Goal: Information Seeking & Learning: Learn about a topic

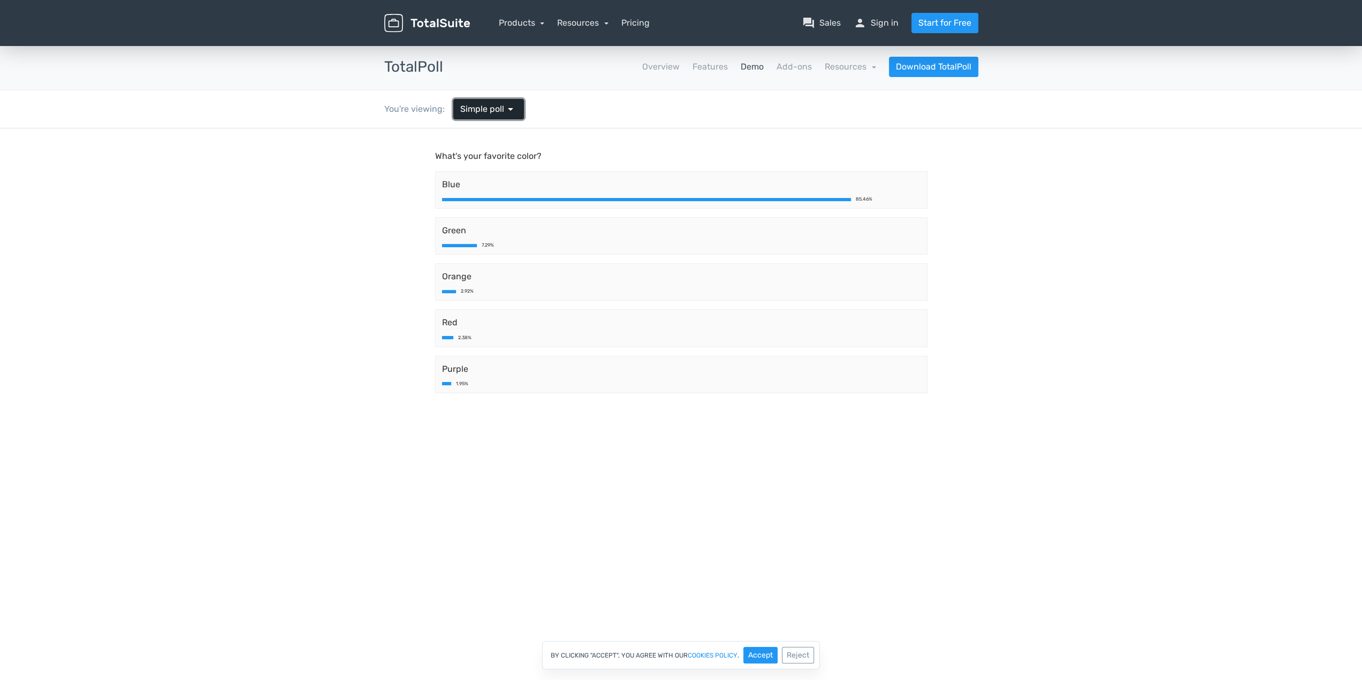
click at [482, 108] on span "Simple poll" at bounding box center [482, 109] width 44 height 13
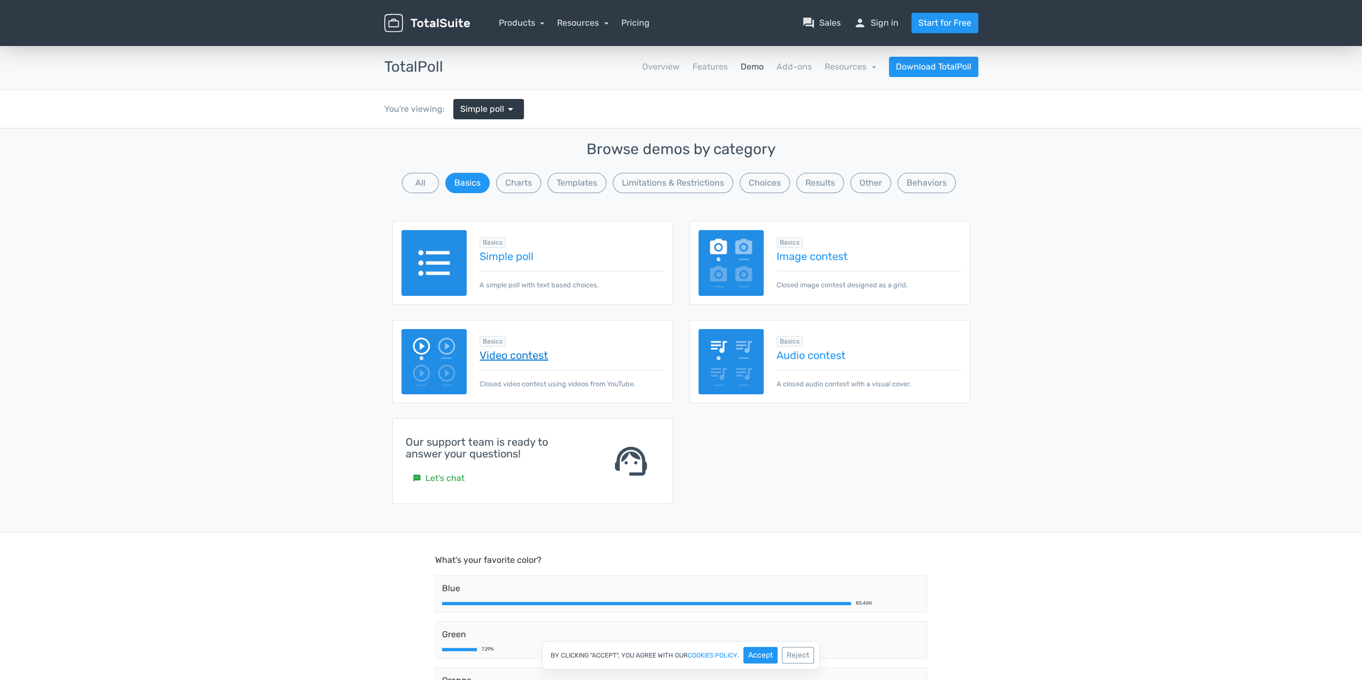
click at [504, 354] on link "Video contest" at bounding box center [572, 356] width 184 height 12
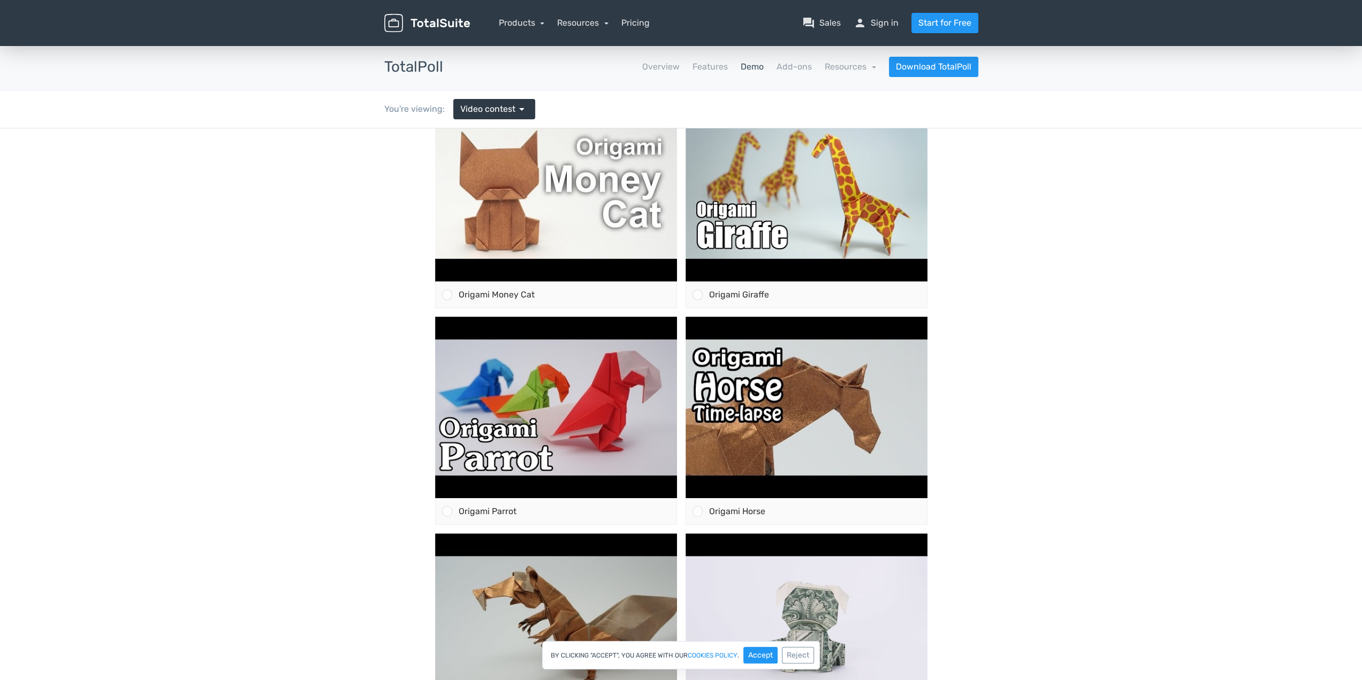
scroll to position [77, 0]
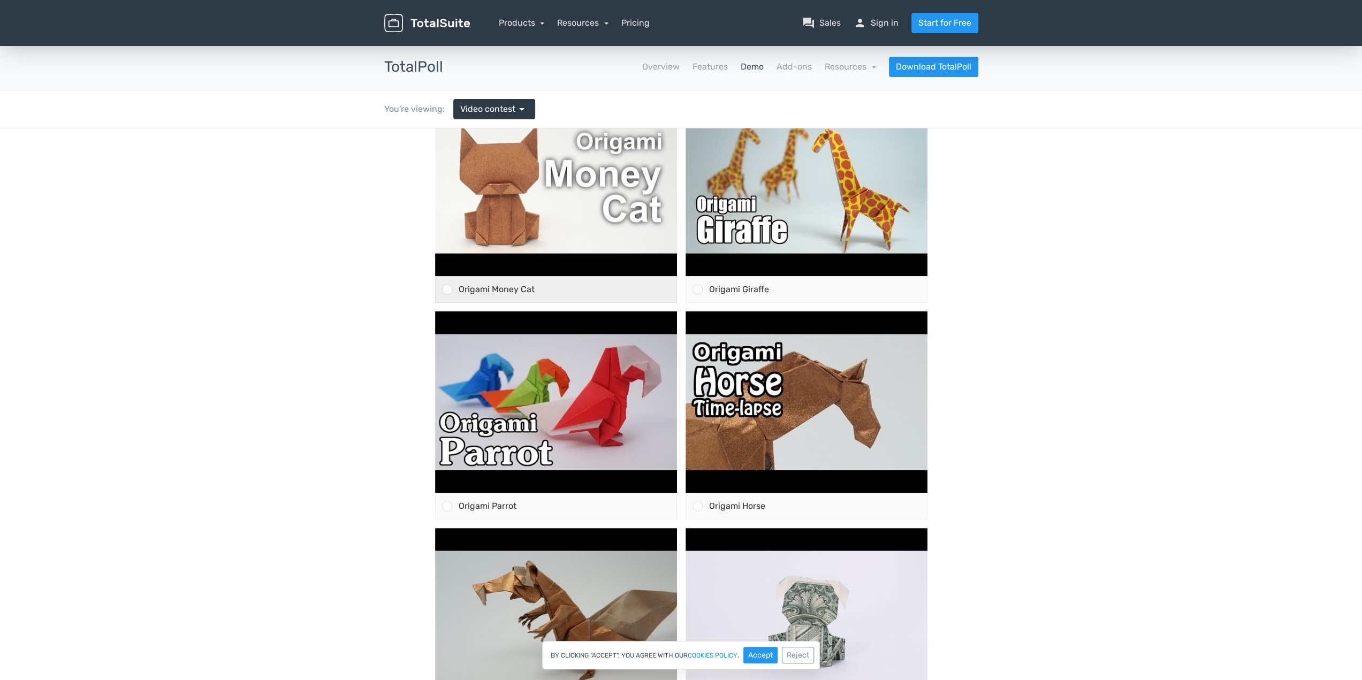
click at [468, 287] on span "Origami Money Cat" at bounding box center [497, 289] width 76 height 10
click at [447, 290] on input "Origami Money Cat" at bounding box center [447, 290] width 0 height 0
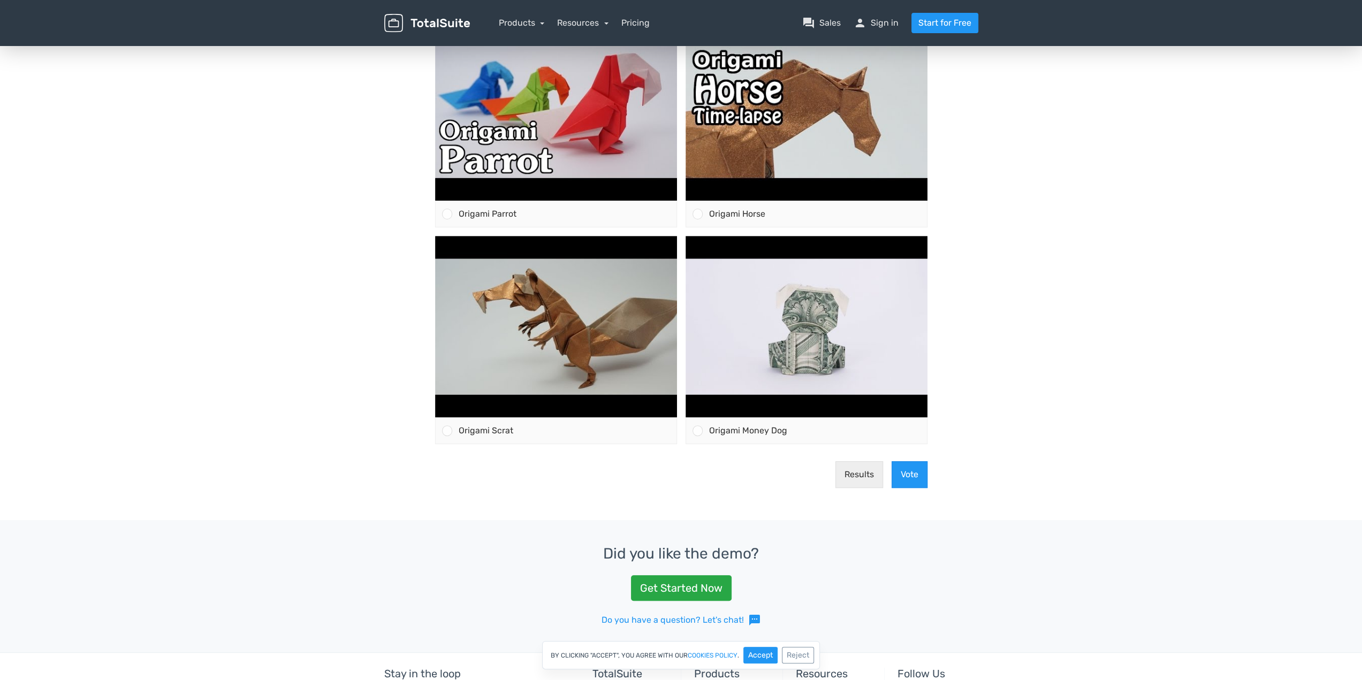
scroll to position [375, 0]
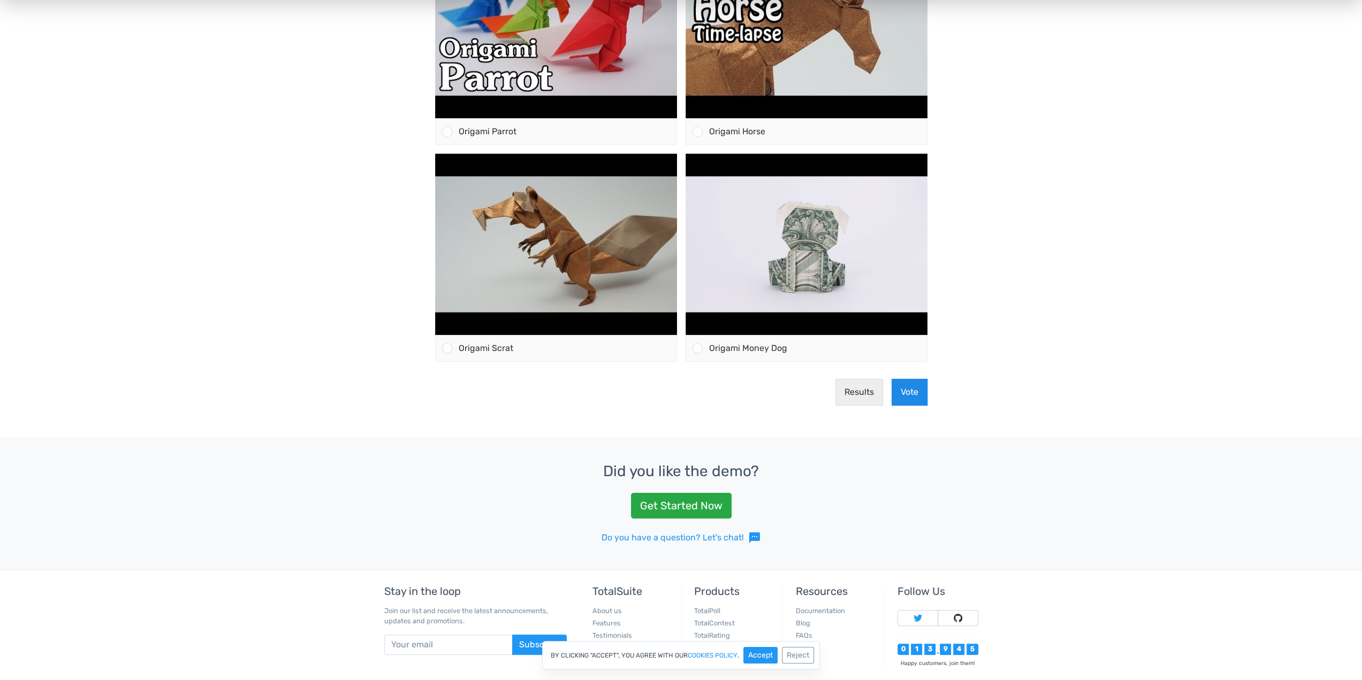
click at [907, 396] on button "Vote" at bounding box center [910, 392] width 36 height 27
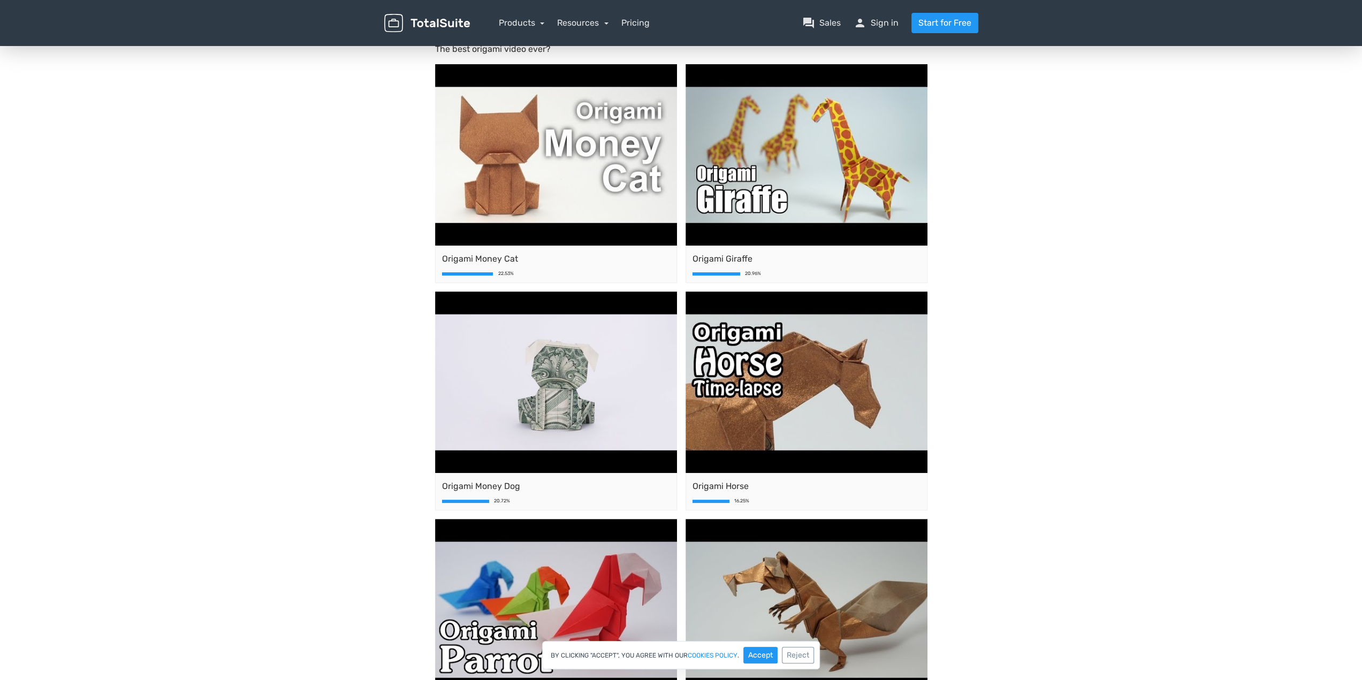
scroll to position [0, 0]
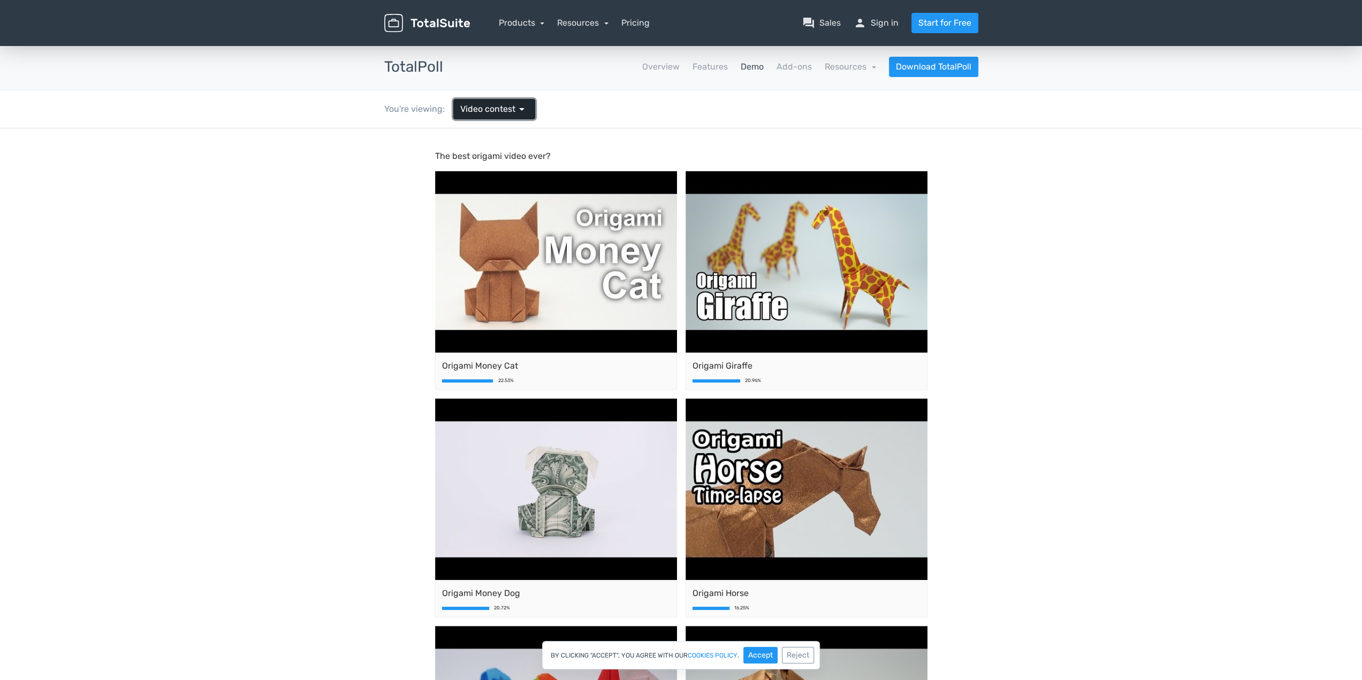
click at [489, 116] on link "Video contest arrow_drop_down" at bounding box center [494, 109] width 82 height 20
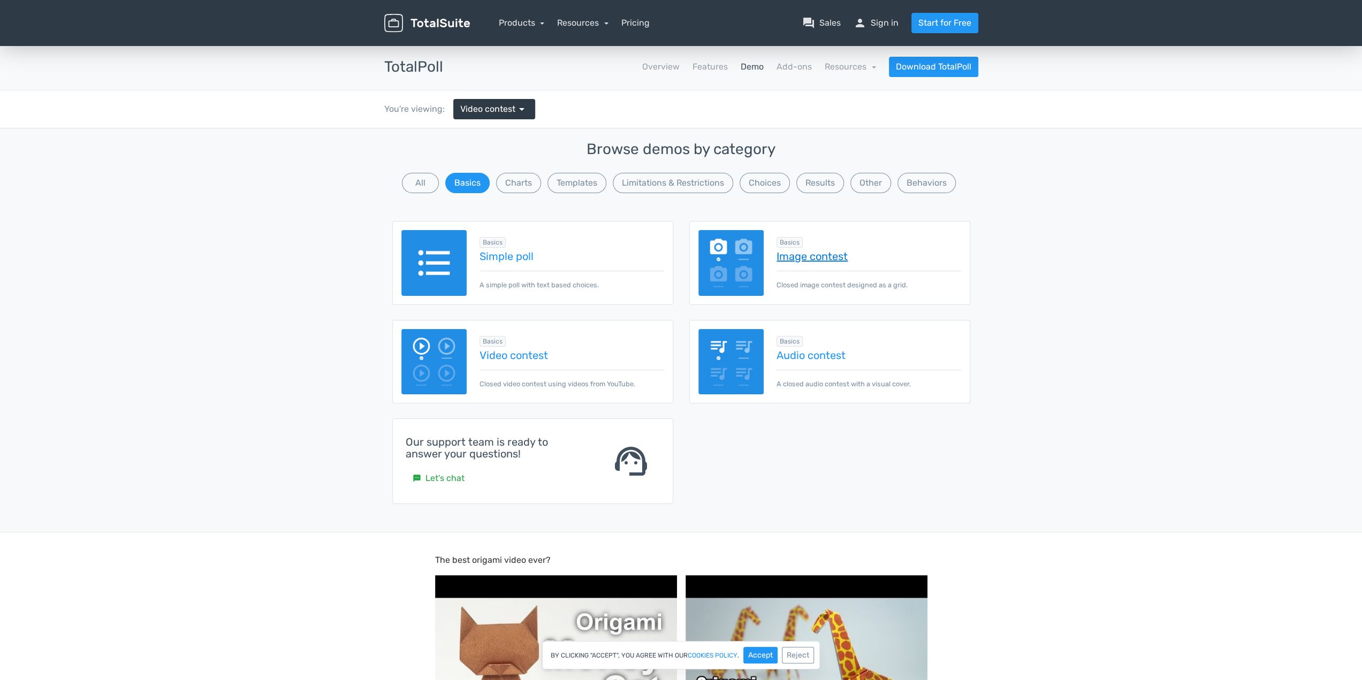
click at [812, 251] on link "Image contest" at bounding box center [869, 257] width 184 height 12
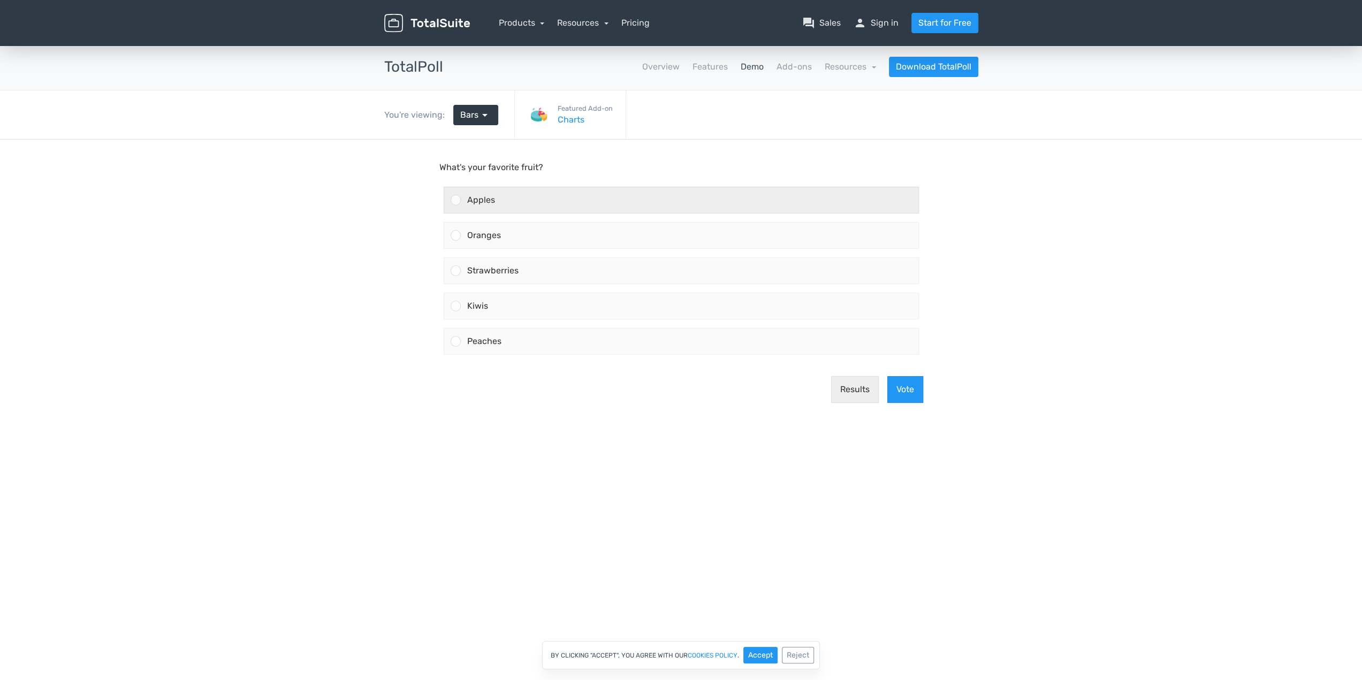
click at [513, 203] on div "Apples" at bounding box center [690, 200] width 458 height 26
click at [456, 200] on input "Apples" at bounding box center [456, 200] width 0 height 0
click at [909, 389] on button "Vote" at bounding box center [905, 389] width 36 height 27
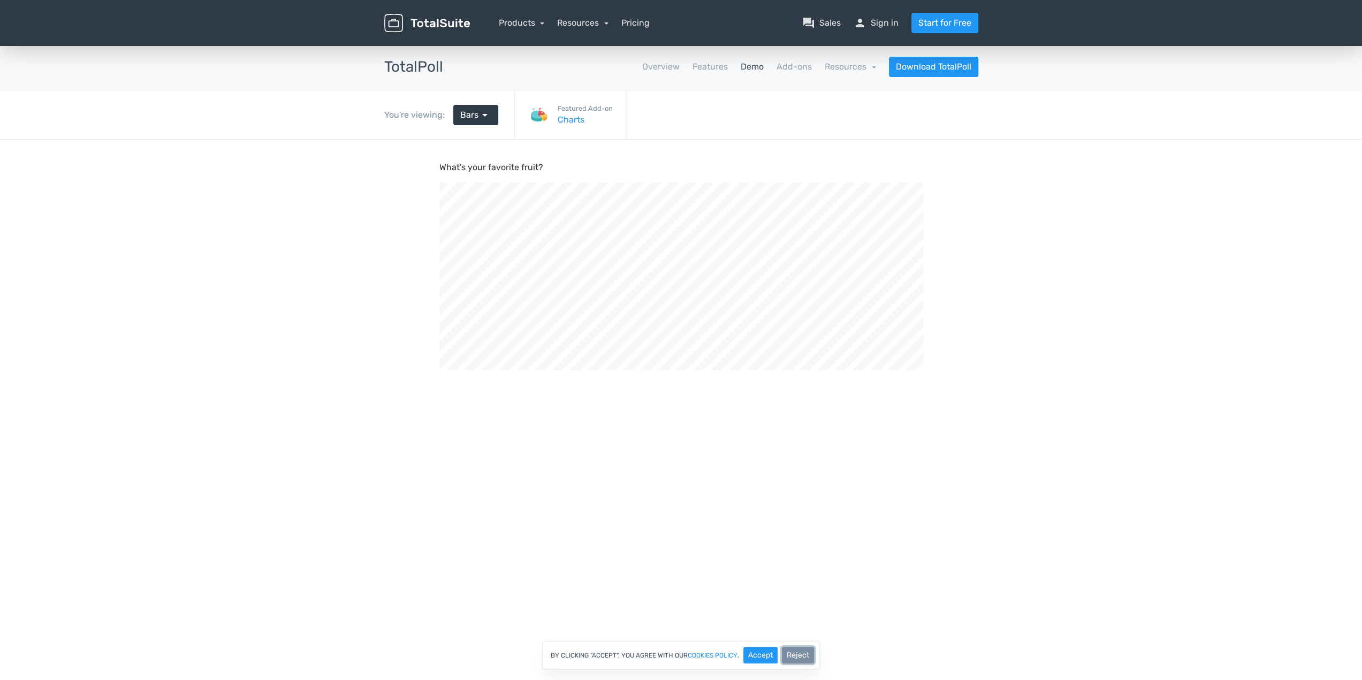
scroll to position [231, 1354]
click at [810, 659] on button "Reject" at bounding box center [798, 655] width 32 height 17
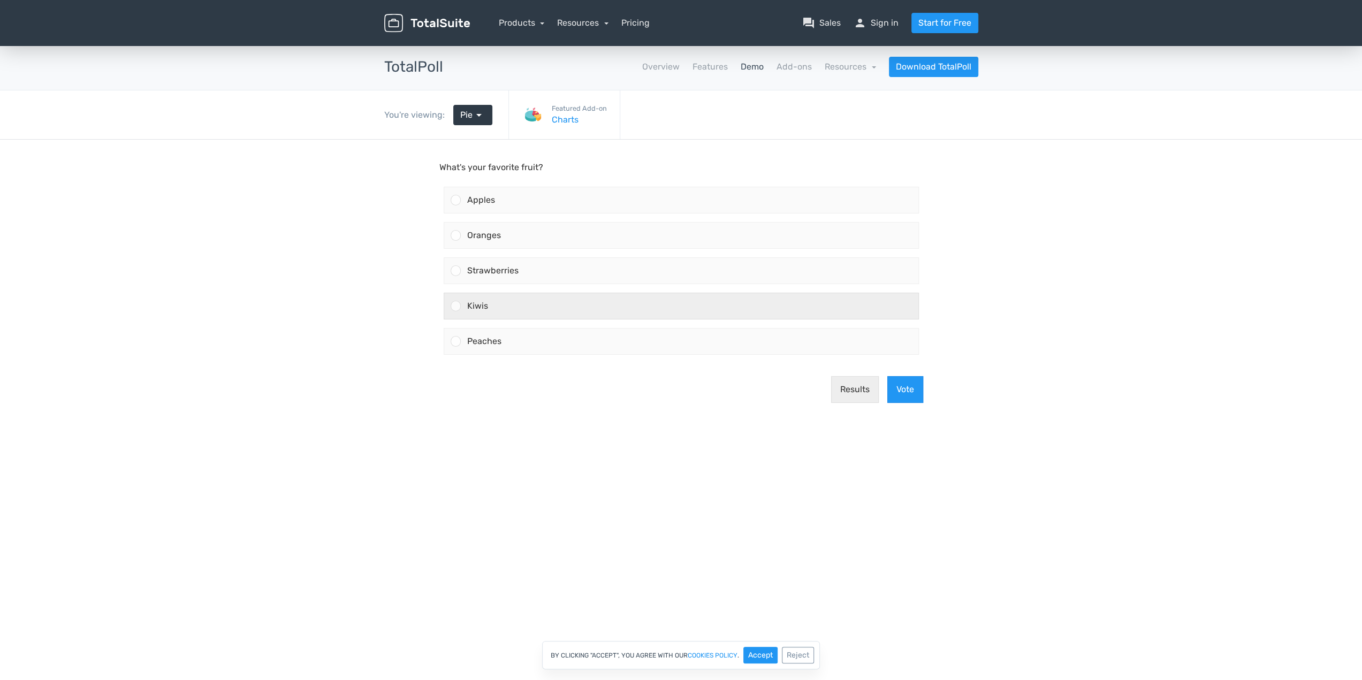
click at [492, 300] on div "Kiwis" at bounding box center [690, 306] width 458 height 26
click at [456, 306] on input "Kiwis" at bounding box center [456, 306] width 0 height 0
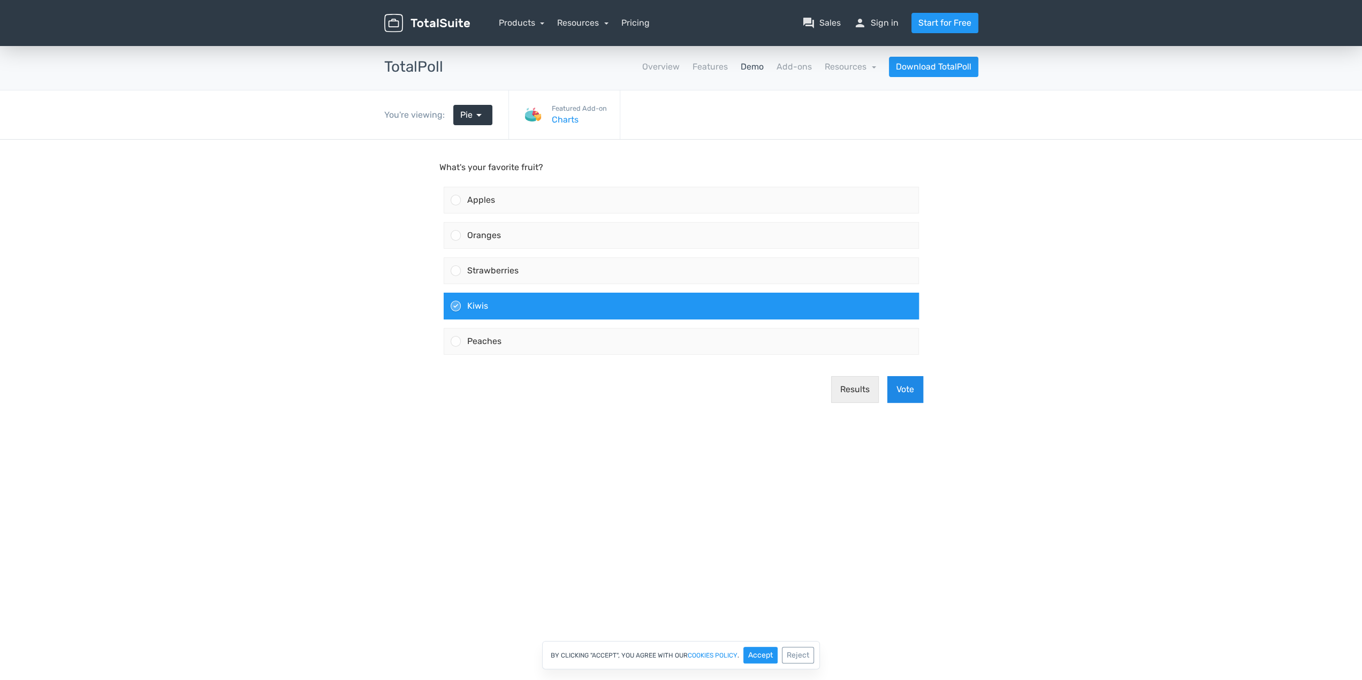
click at [909, 383] on button "Vote" at bounding box center [905, 389] width 36 height 27
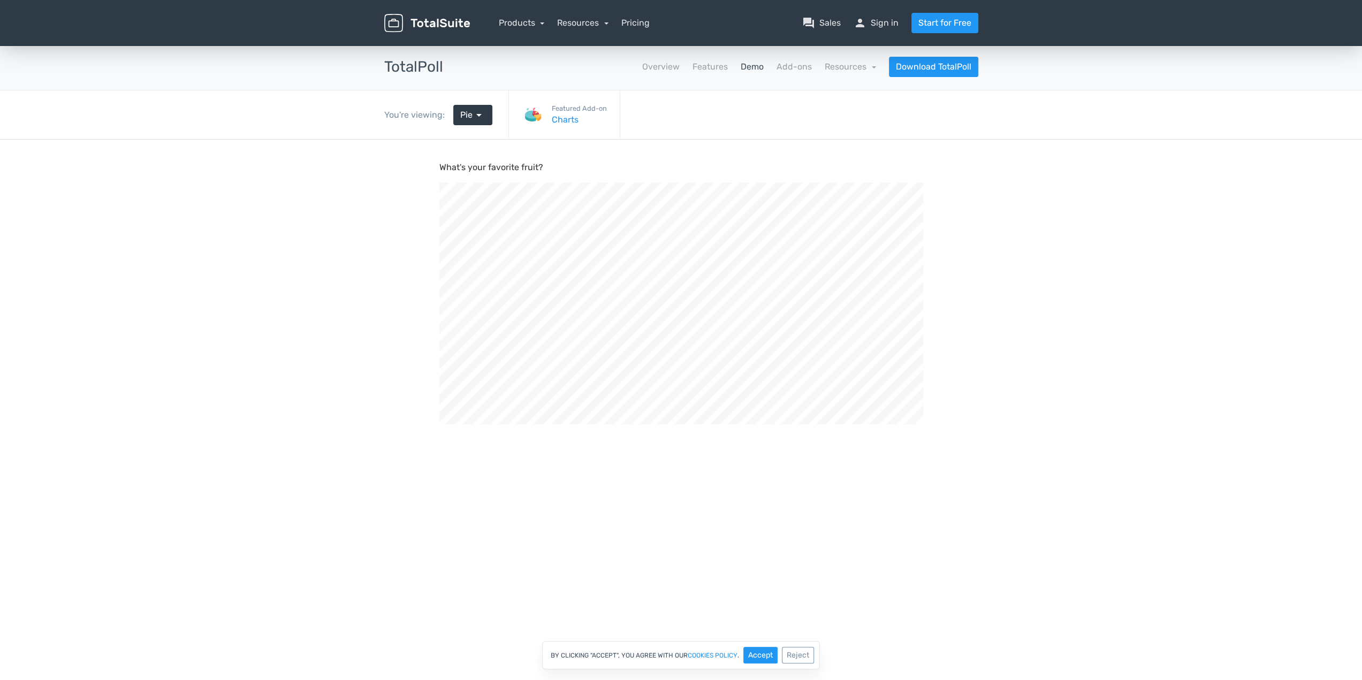
scroll to position [362, 1362]
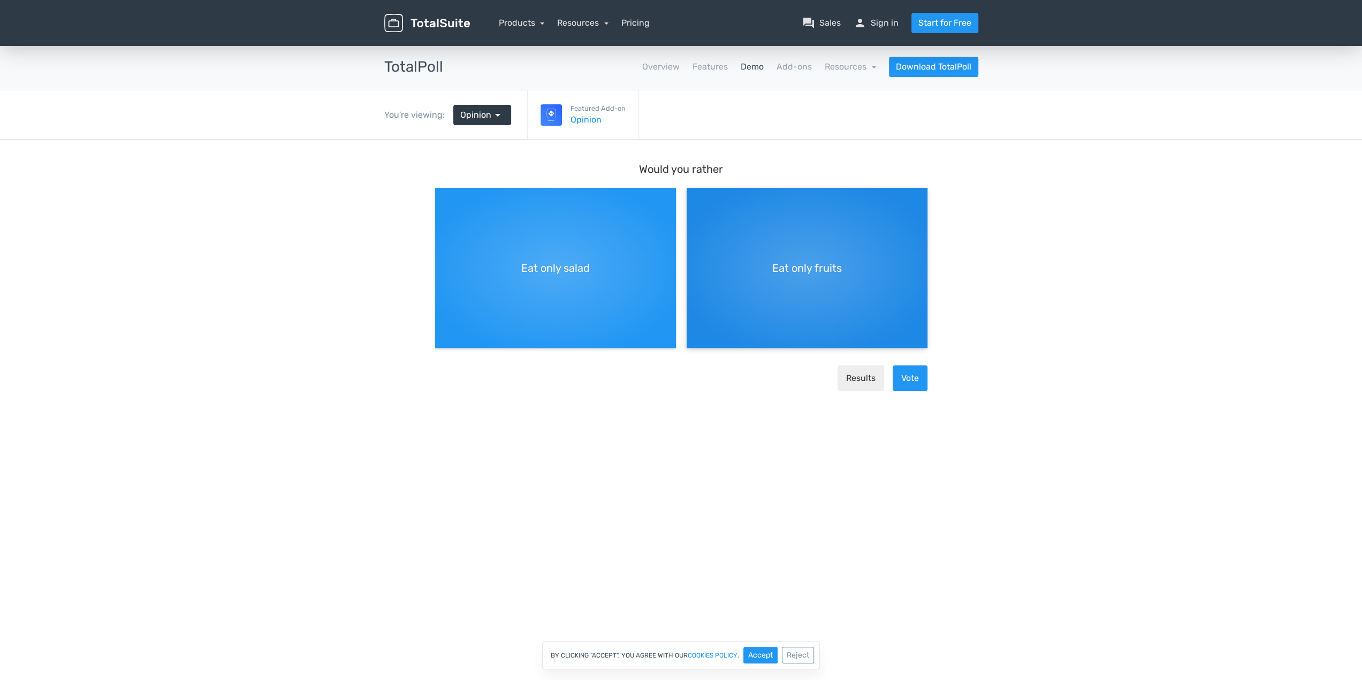
click at [752, 272] on div "Eat only fruits" at bounding box center [807, 268] width 241 height 161
click at [694, 200] on input "Eat only fruits" at bounding box center [690, 196] width 7 height 7
radio input "true"
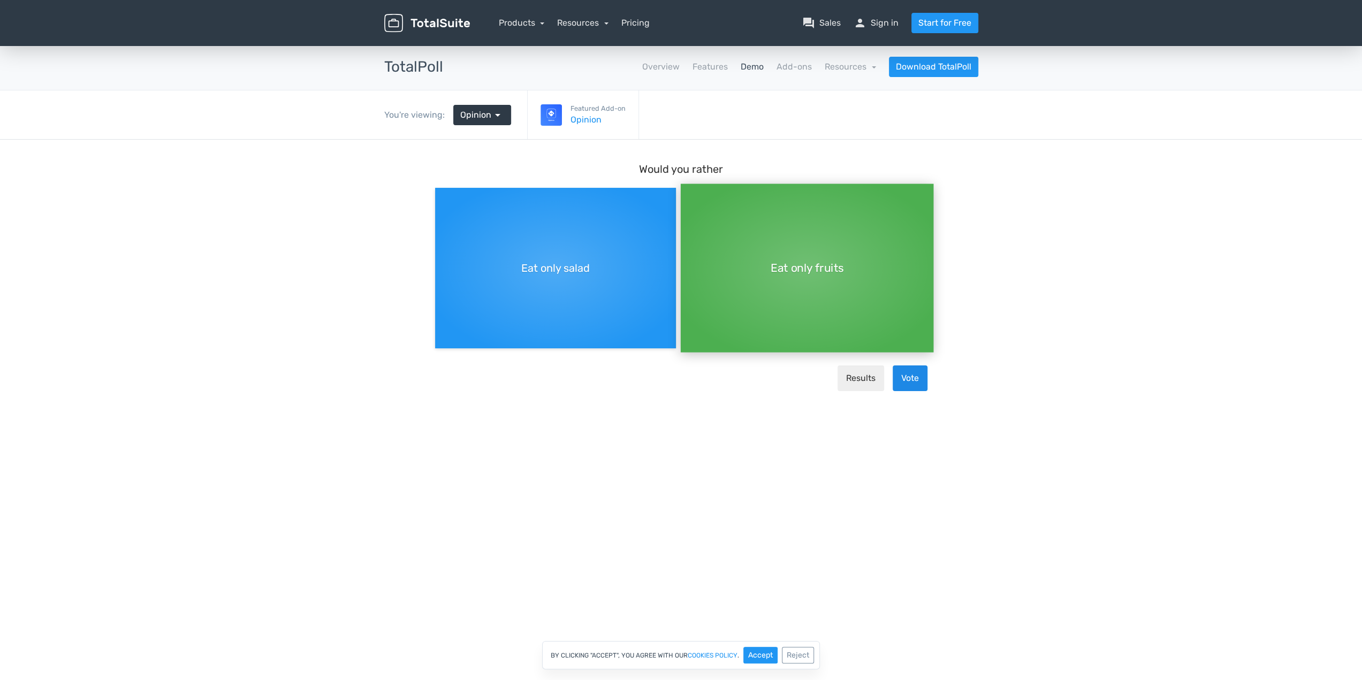
click at [904, 382] on button "Vote" at bounding box center [910, 379] width 35 height 26
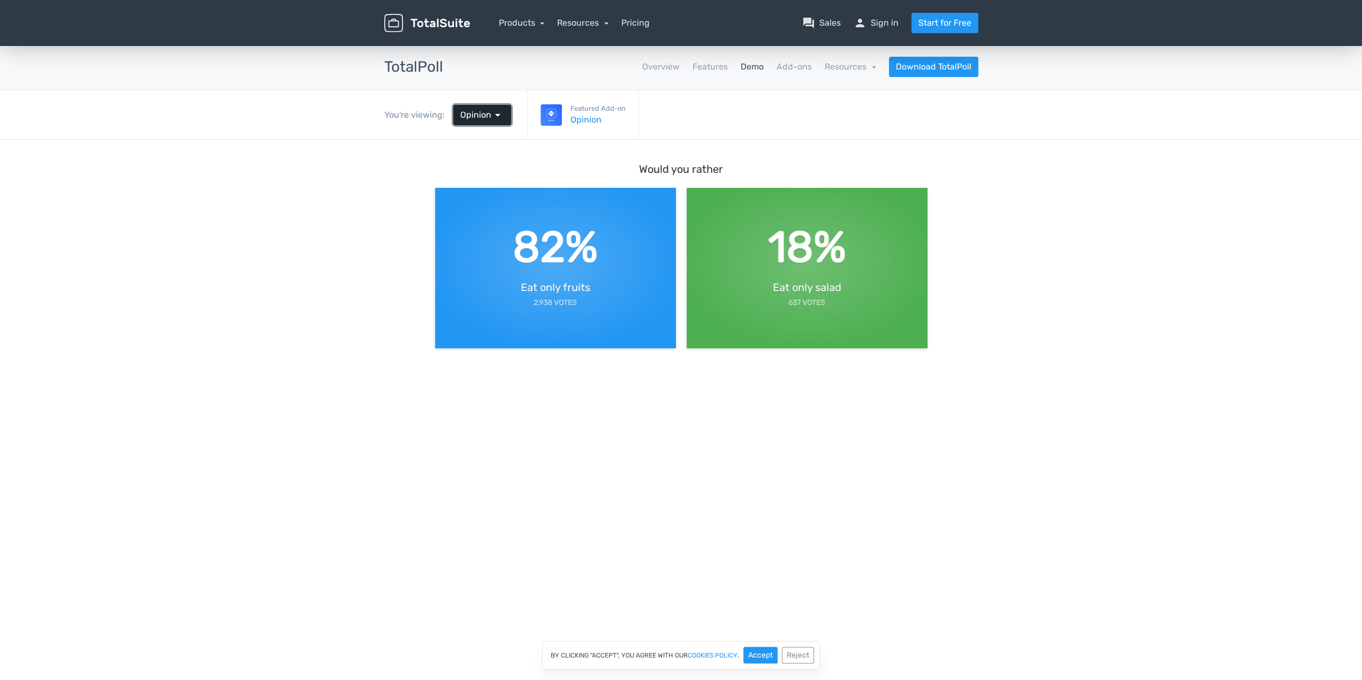
click at [475, 105] on link "Opinion arrow_drop_down" at bounding box center [482, 115] width 58 height 20
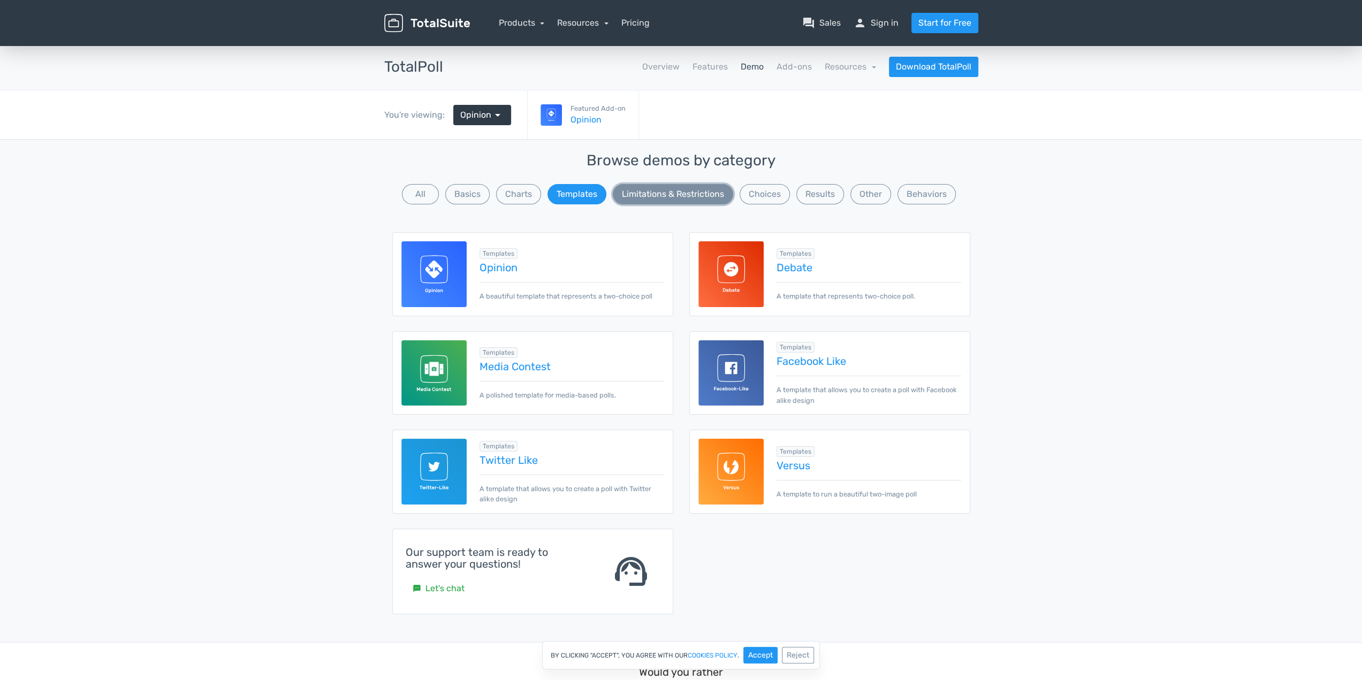
click at [634, 195] on button "Limitations & Restrictions" at bounding box center [673, 194] width 120 height 20
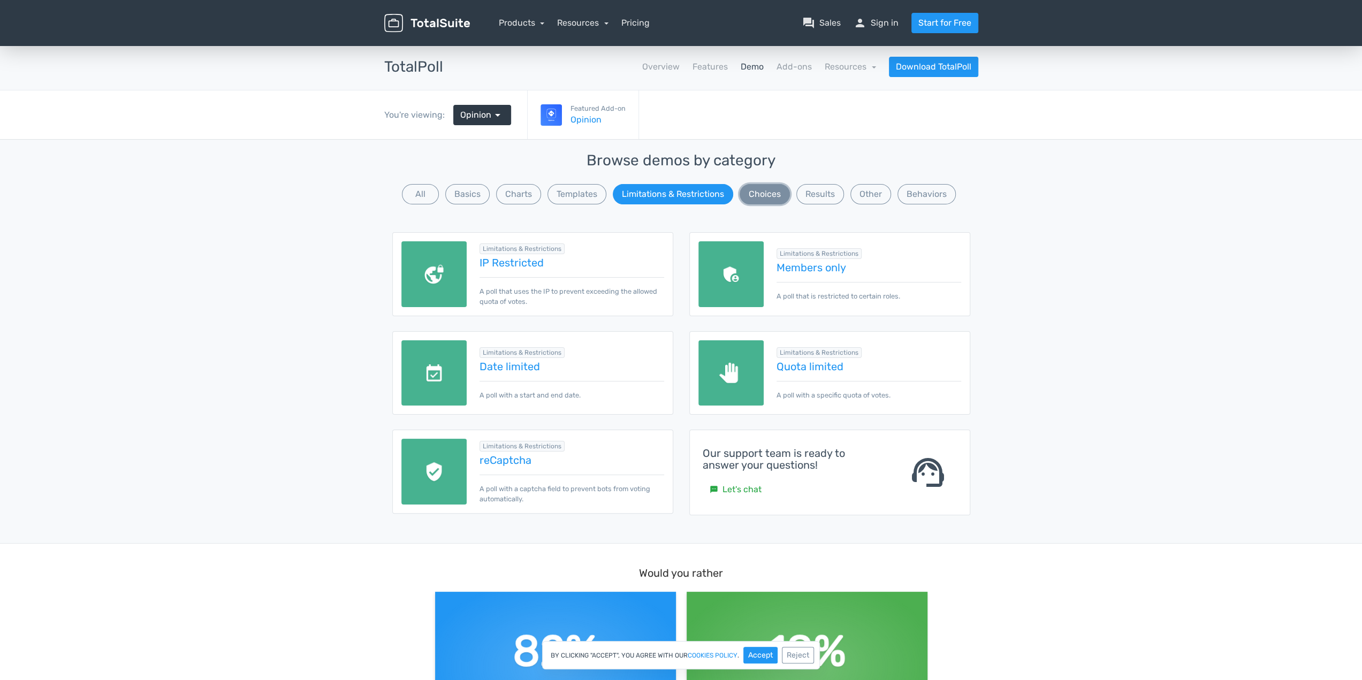
click at [748, 199] on button "Choices" at bounding box center [765, 194] width 50 height 20
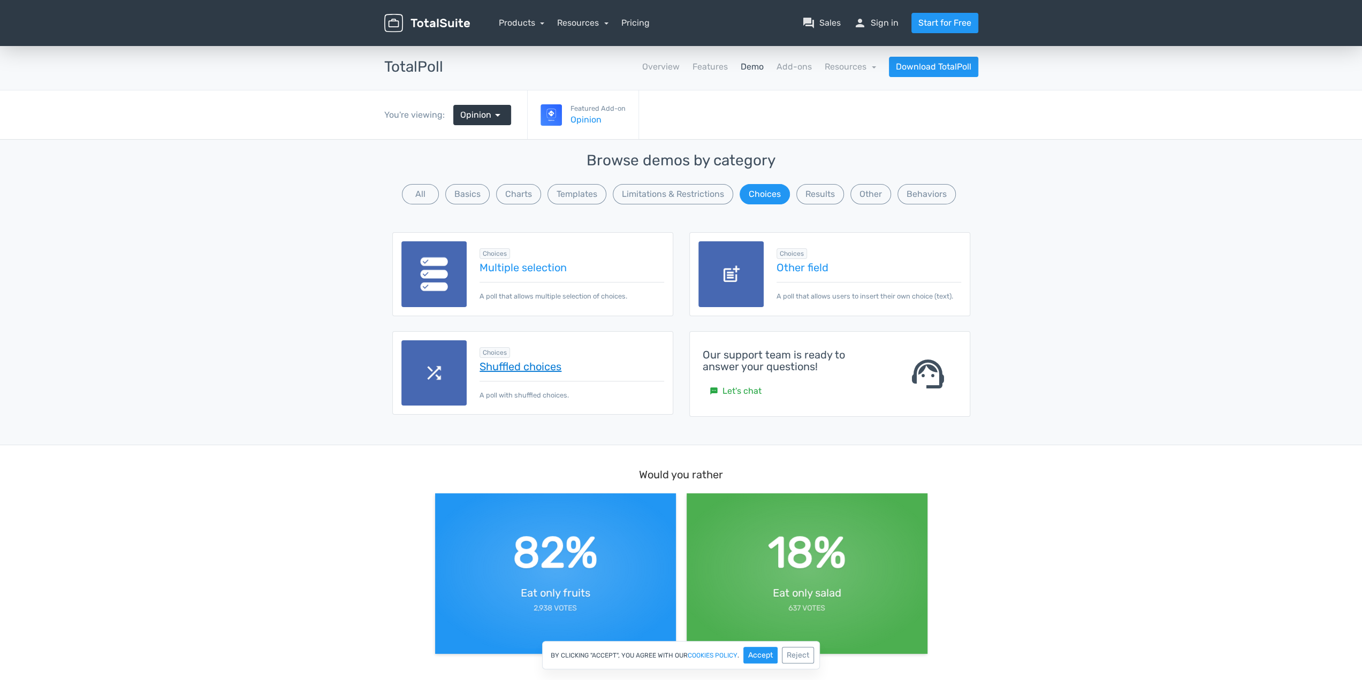
click at [528, 365] on link "Shuffled choices" at bounding box center [572, 367] width 184 height 12
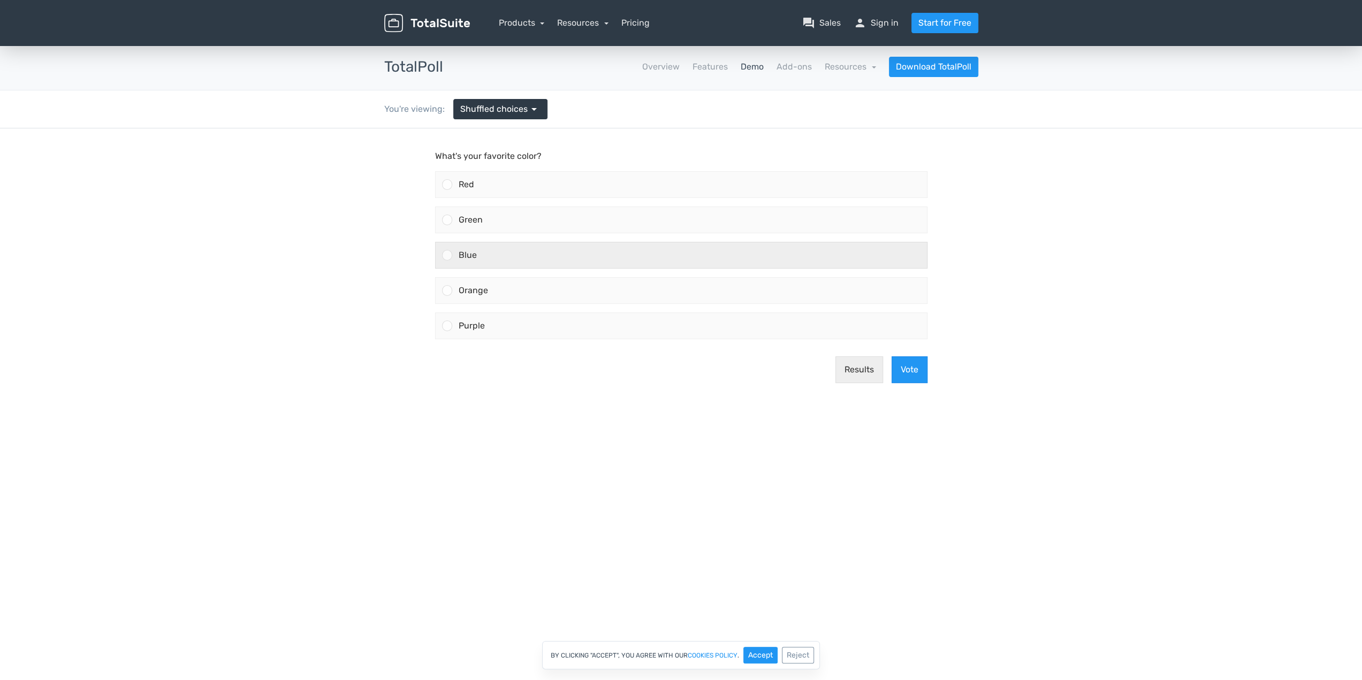
click at [524, 259] on div "Blue" at bounding box center [689, 255] width 475 height 26
click at [447, 255] on input "Blue" at bounding box center [447, 255] width 0 height 0
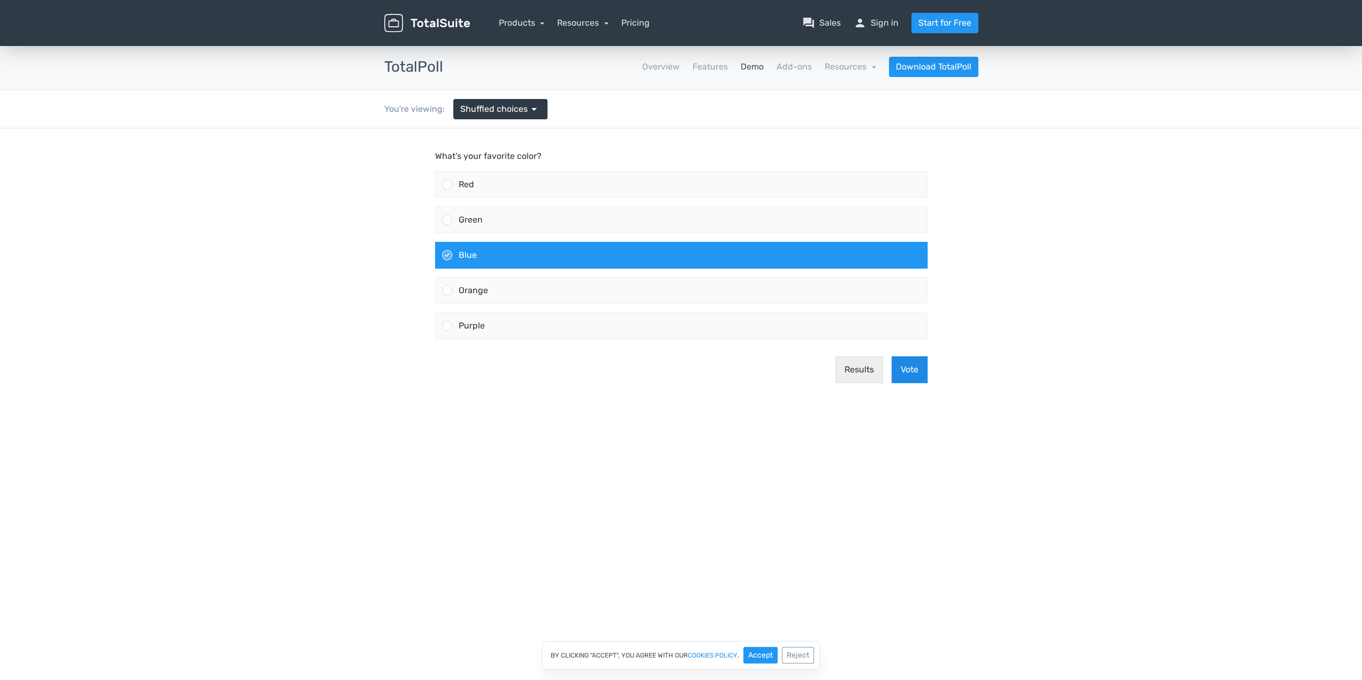
click at [919, 363] on button "Vote" at bounding box center [910, 369] width 36 height 27
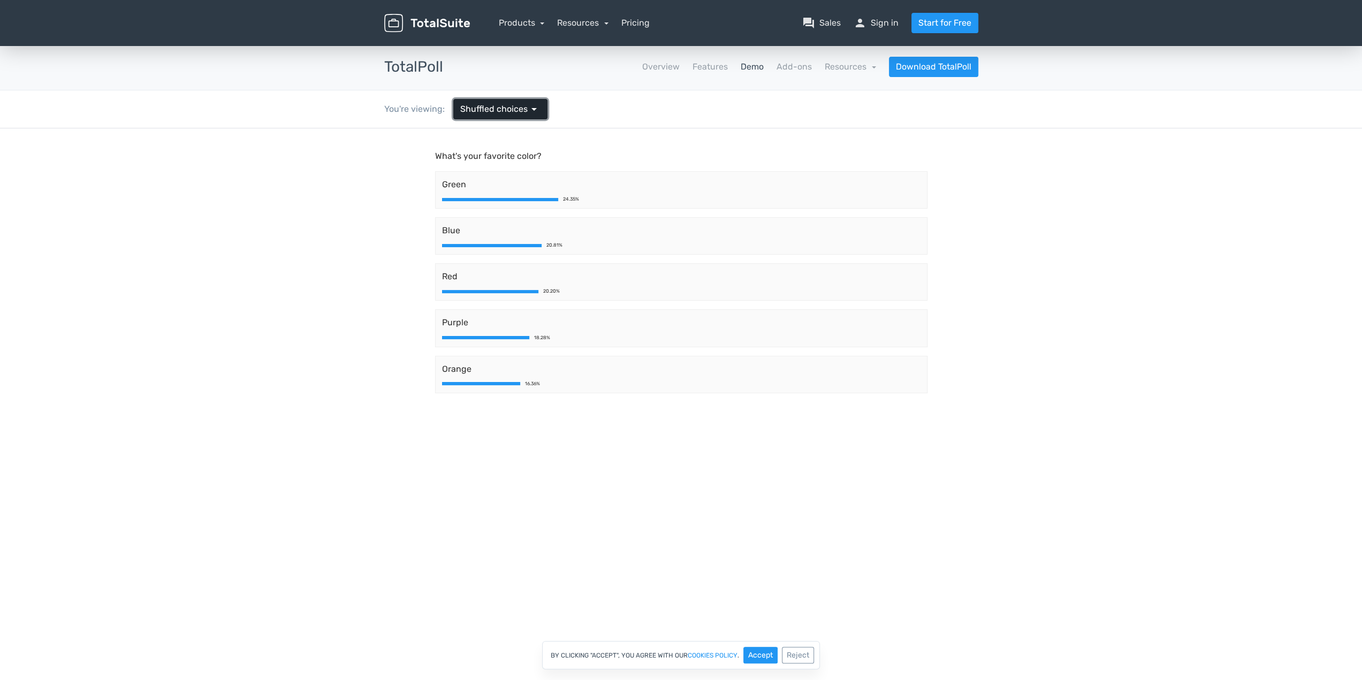
click at [507, 111] on span "Shuffled choices" at bounding box center [493, 109] width 67 height 13
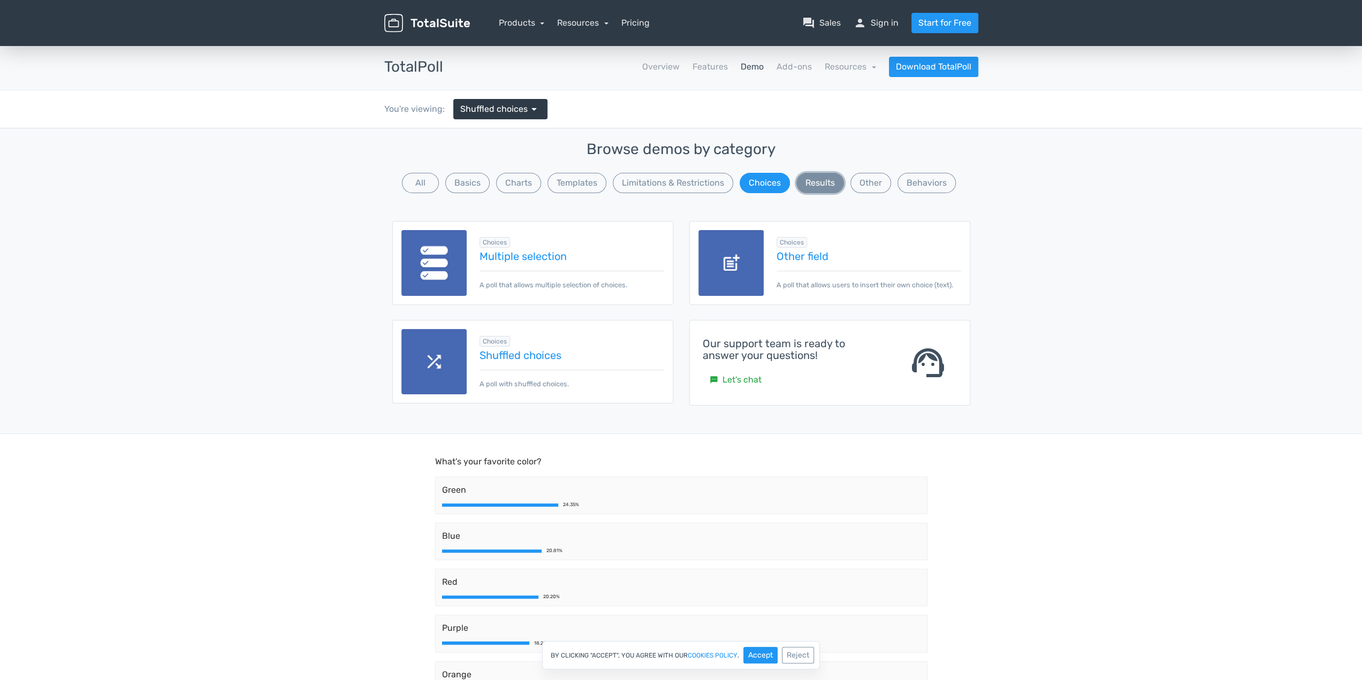
click at [815, 184] on button "Results" at bounding box center [820, 183] width 48 height 20
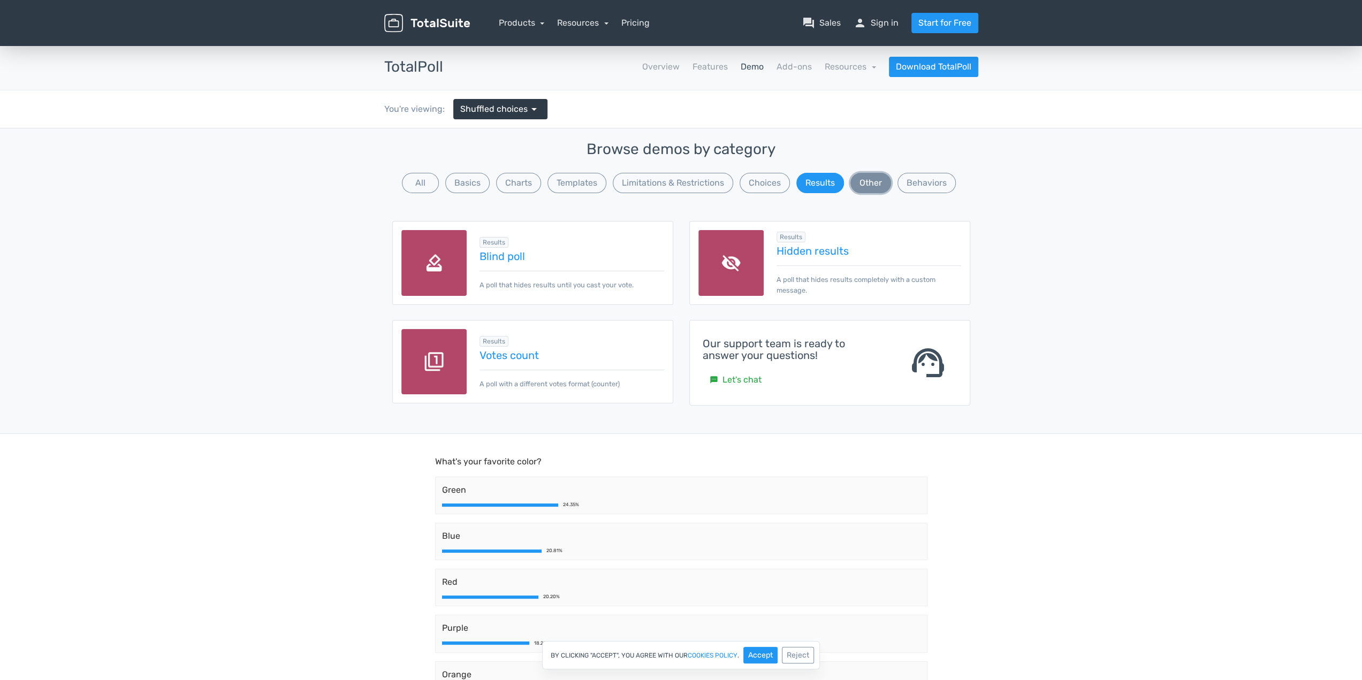
click at [873, 179] on button "Other" at bounding box center [871, 183] width 41 height 20
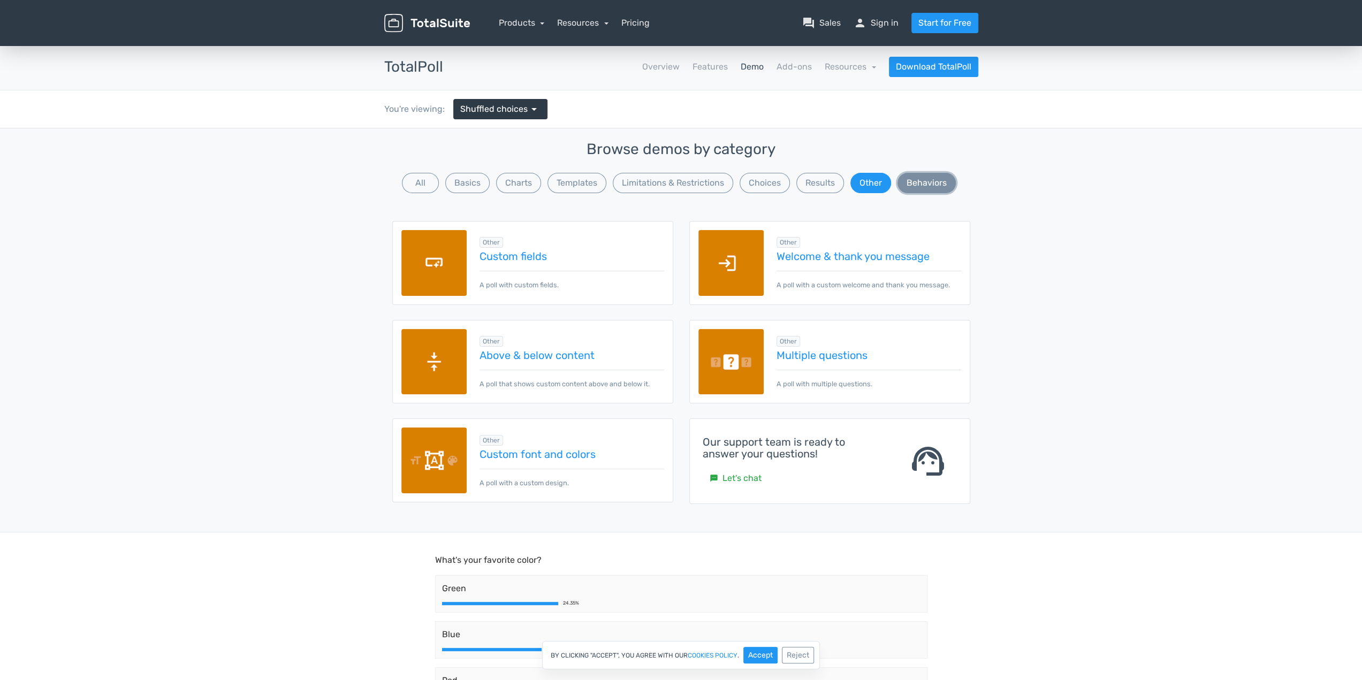
click at [922, 177] on button "Behaviors" at bounding box center [927, 183] width 58 height 20
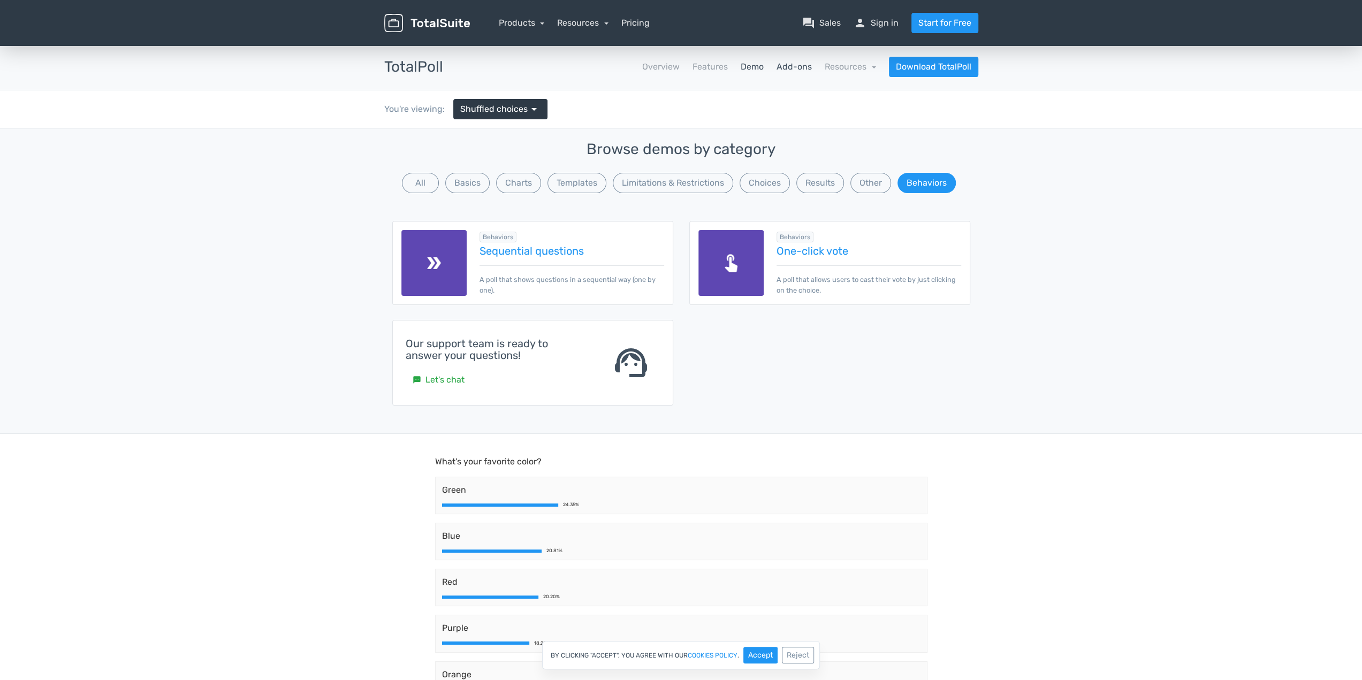
click at [806, 70] on link "Add-ons" at bounding box center [794, 66] width 35 height 13
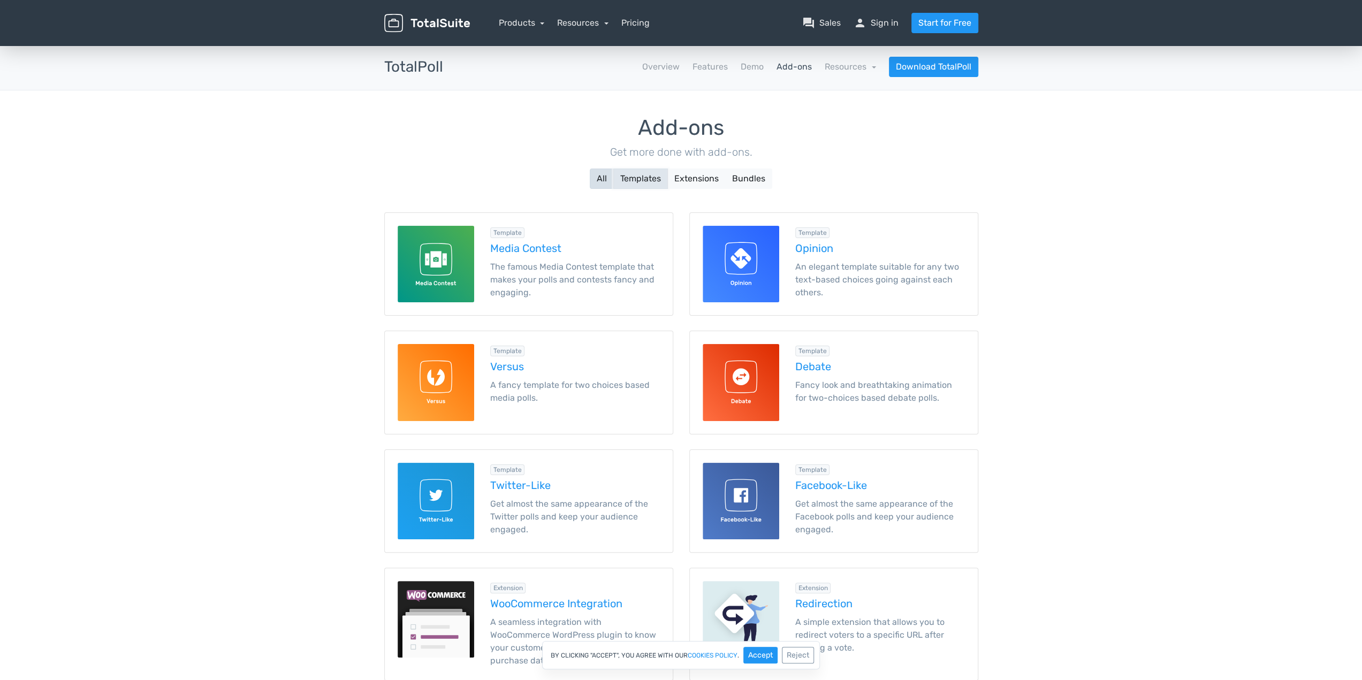
click at [640, 179] on button "Templates" at bounding box center [640, 179] width 55 height 20
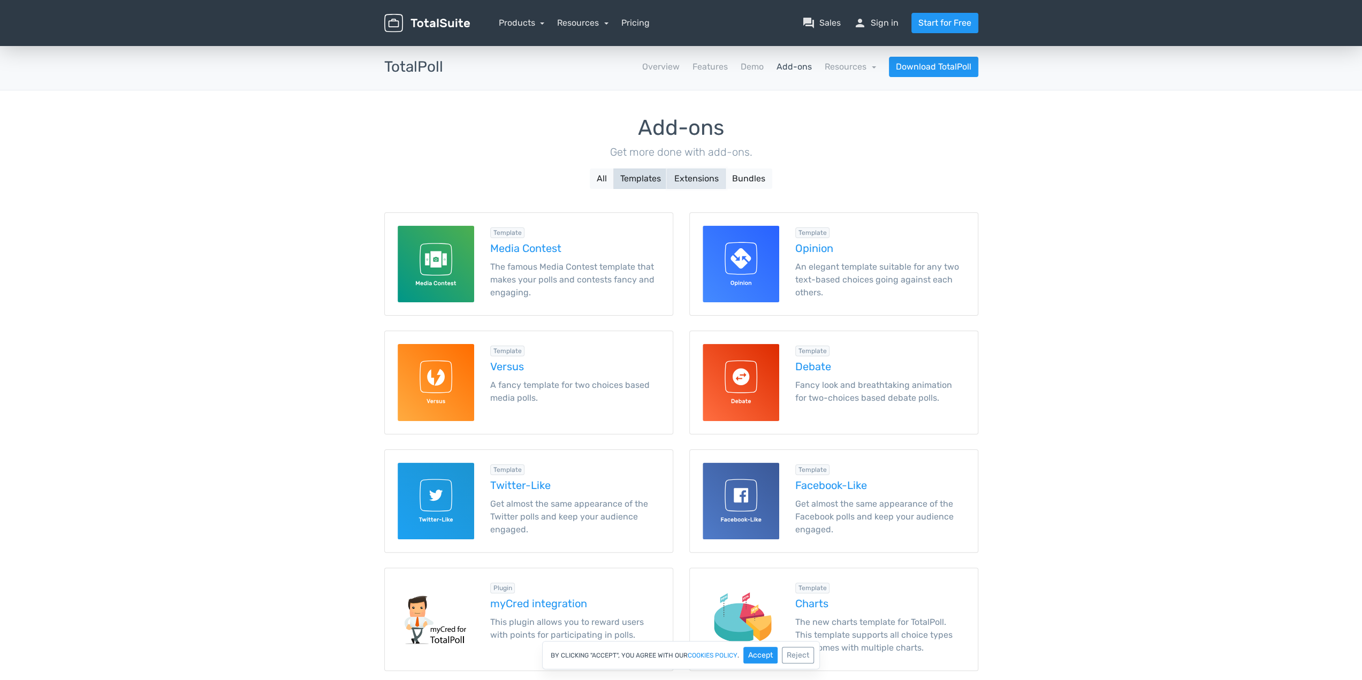
click at [704, 178] on button "Extensions" at bounding box center [696, 179] width 58 height 20
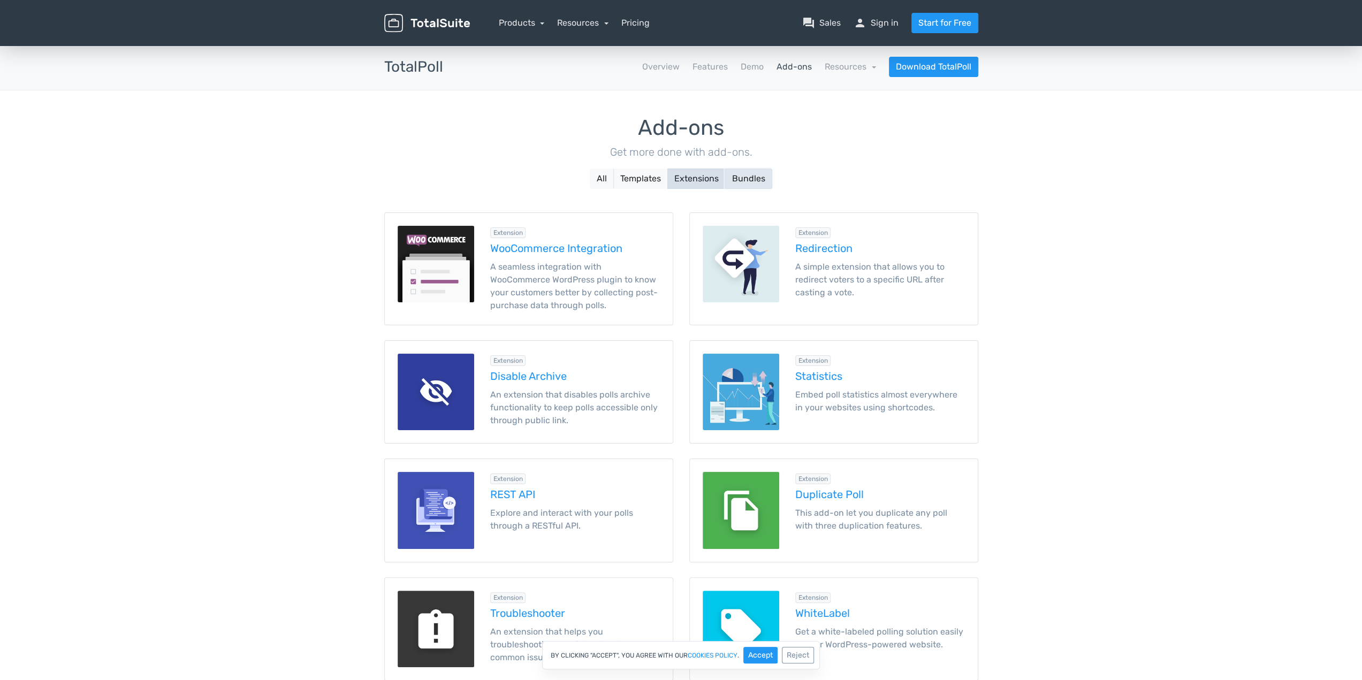
click at [761, 173] on button "Bundles" at bounding box center [748, 179] width 47 height 20
